Goal: Navigation & Orientation: Find specific page/section

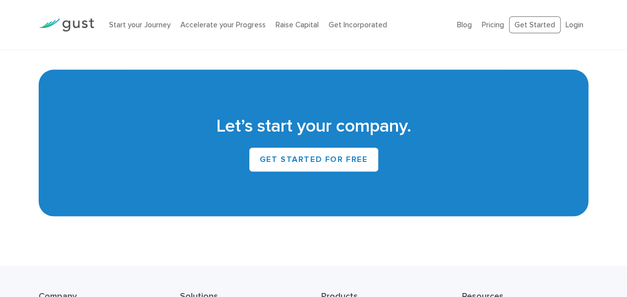
scroll to position [4544, 0]
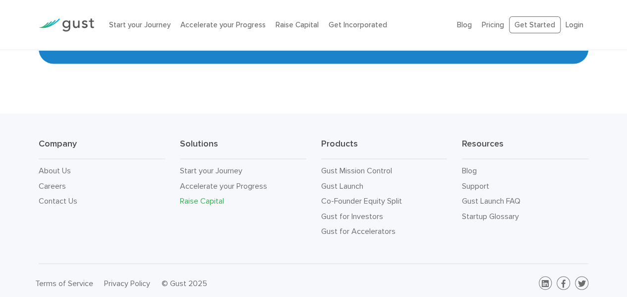
click at [213, 198] on link "Raise Capital" at bounding box center [202, 199] width 44 height 9
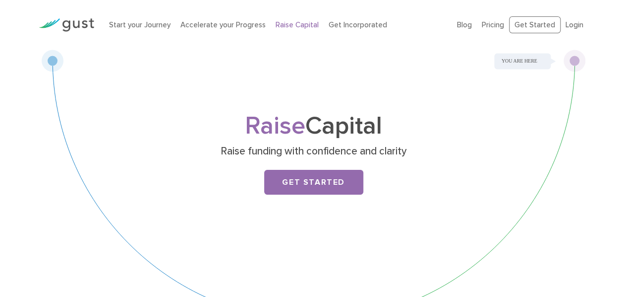
drag, startPoint x: 633, startPoint y: 39, endPoint x: 68, endPoint y: 23, distance: 565.5
click at [68, 23] on img at bounding box center [67, 24] width 56 height 13
